Goal: Task Accomplishment & Management: Manage account settings

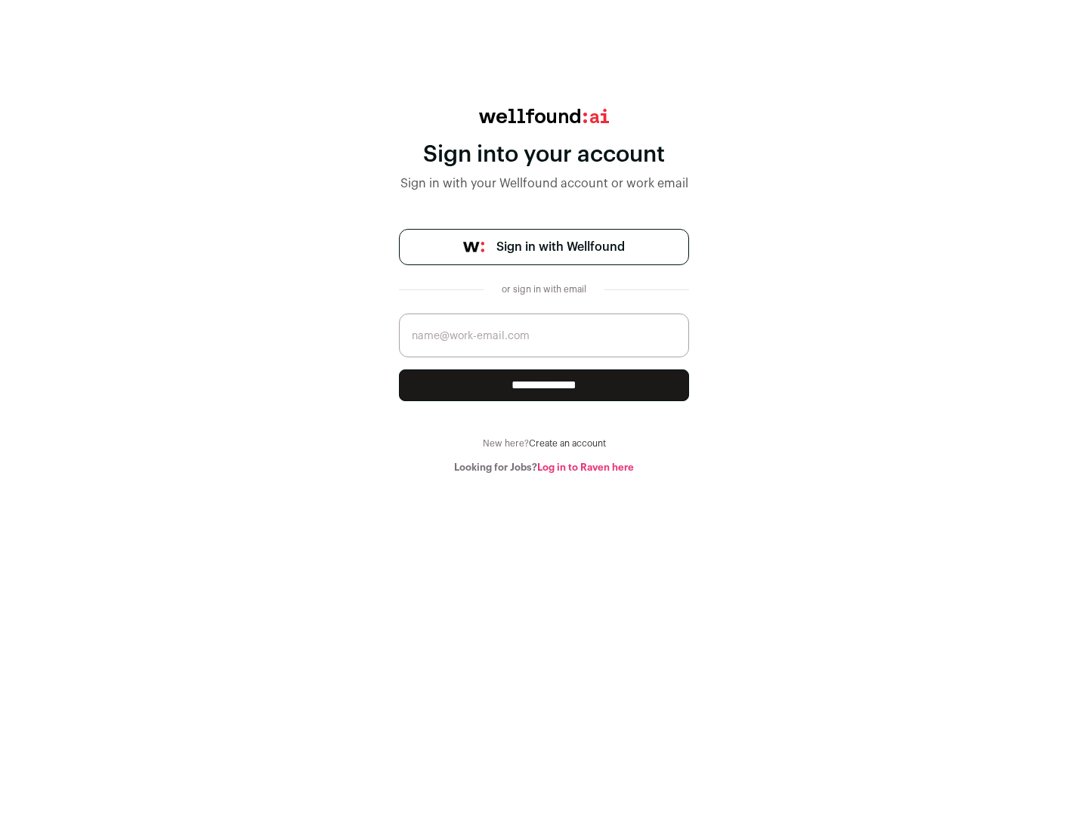
click at [560, 247] on span "Sign in with Wellfound" at bounding box center [561, 247] width 128 height 18
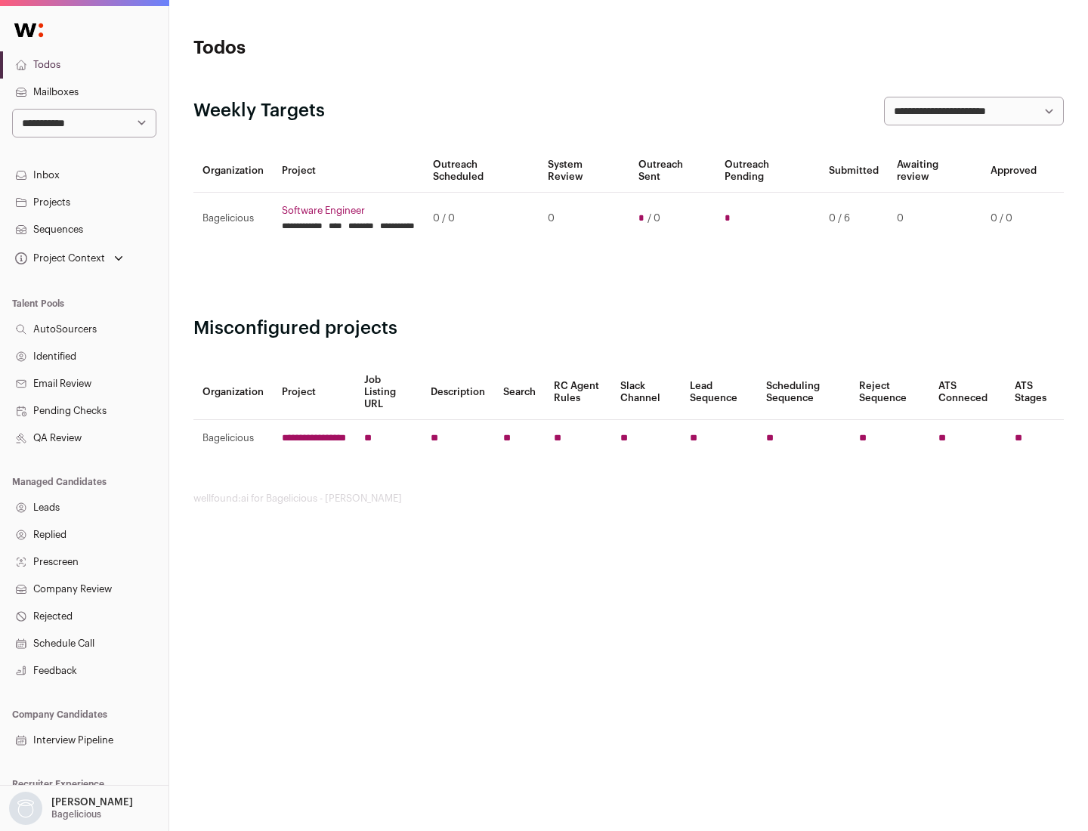
click at [84, 202] on link "Projects" at bounding box center [84, 202] width 169 height 27
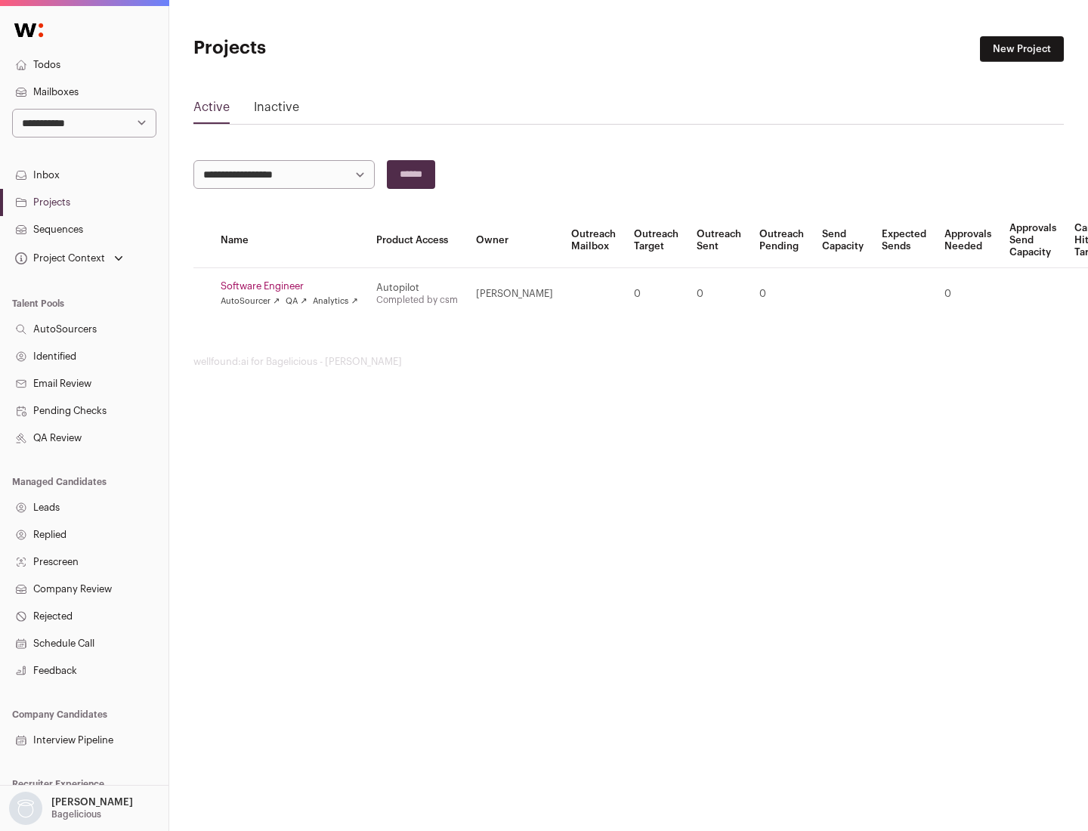
click at [294, 286] on link "Software Engineer" at bounding box center [290, 286] width 138 height 12
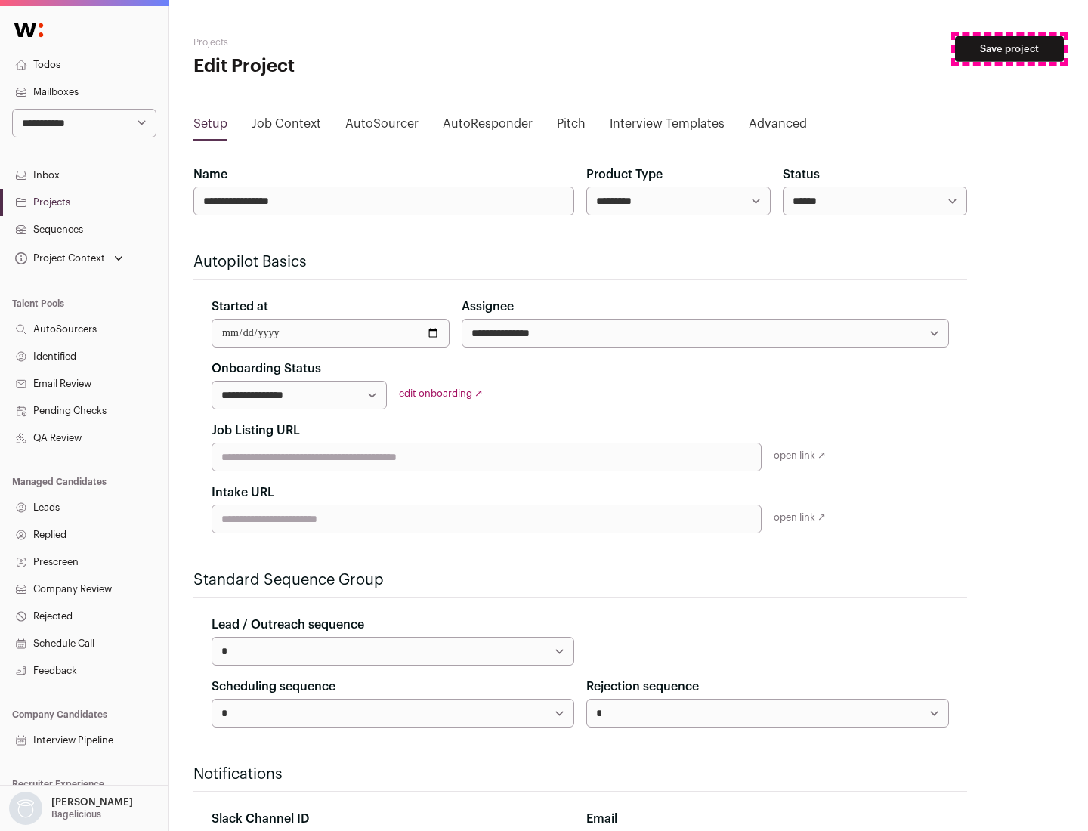
click at [1010, 49] on button "Save project" at bounding box center [1009, 49] width 109 height 26
